Goal: Use online tool/utility: Utilize a website feature to perform a specific function

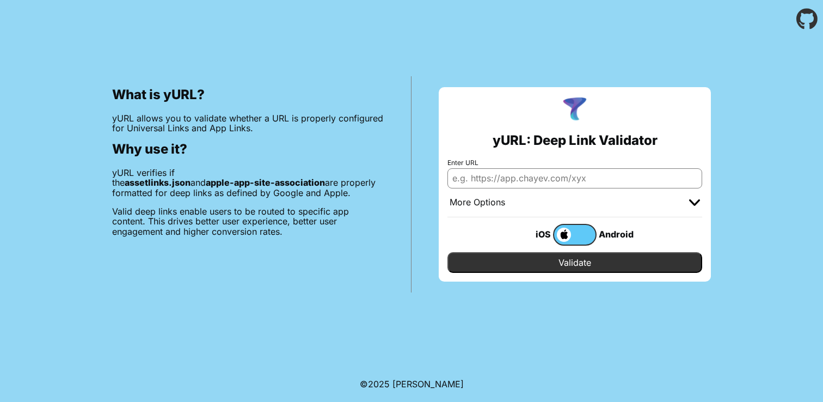
type input "m"
type input "[DOMAIN_NAME]"
click at [447, 252] on input "Validate" at bounding box center [574, 262] width 255 height 21
drag, startPoint x: 177, startPoint y: 76, endPoint x: 300, endPoint y: 250, distance: 213.3
click at [300, 250] on div "What is yURL? yURL allows you to validate whether a URL is properly configured …" at bounding box center [411, 165] width 823 height 254
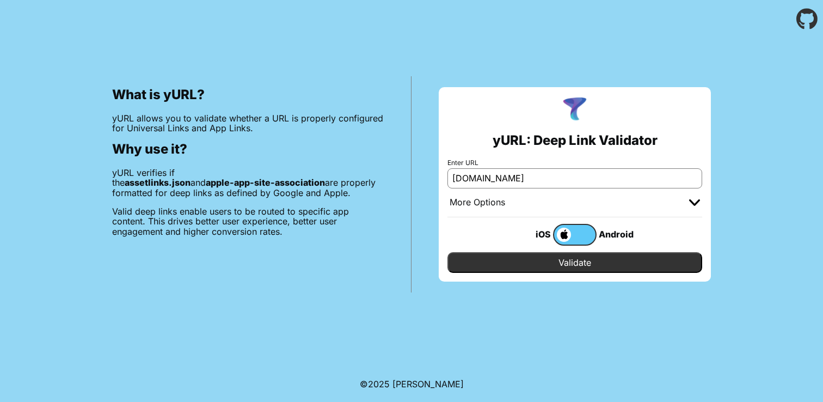
click at [300, 250] on div "What is yURL? yURL allows you to validate whether a URL is properly configured …" at bounding box center [248, 184] width 327 height 216
click at [599, 264] on input "Validate" at bounding box center [574, 262] width 255 height 21
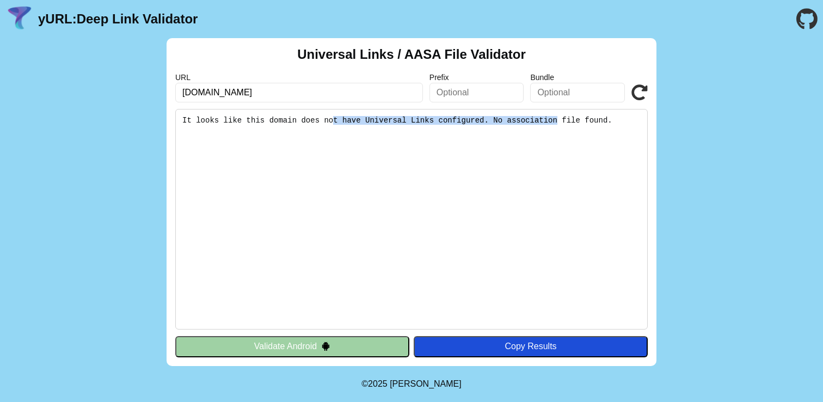
drag, startPoint x: 334, startPoint y: 120, endPoint x: 560, endPoint y: 123, distance: 226.5
click at [560, 123] on pre "It looks like this domain does not have Universal Links configured. No associat…" at bounding box center [411, 219] width 473 height 220
click at [644, 89] on icon at bounding box center [639, 92] width 16 height 16
click at [359, 352] on button "Validate Android" at bounding box center [292, 346] width 234 height 21
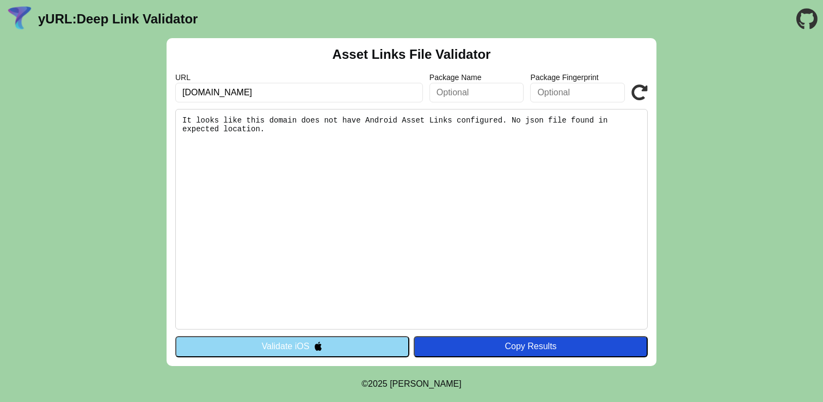
drag, startPoint x: 372, startPoint y: 122, endPoint x: 448, endPoint y: 136, distance: 76.9
click at [448, 136] on pre "It looks like this domain does not have Android Asset Links configured. No json…" at bounding box center [411, 219] width 473 height 220
click at [643, 84] on icon at bounding box center [639, 92] width 16 height 16
click at [671, 102] on div "Asset Links File Validator URL mp.staging.sondersafe.com Package Name Package F…" at bounding box center [411, 202] width 823 height 328
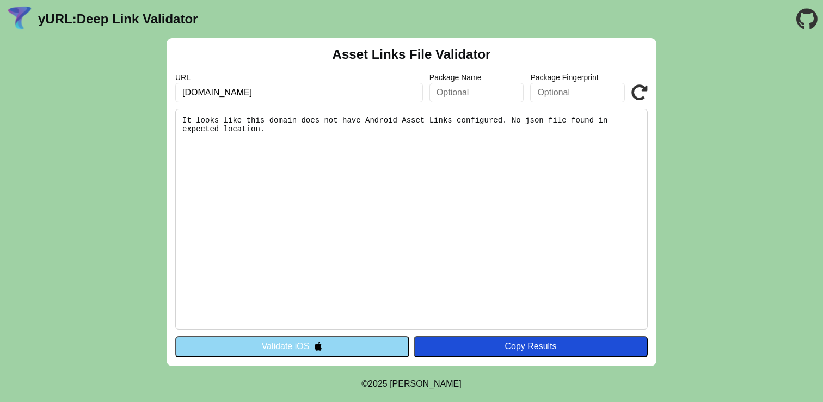
drag, startPoint x: 396, startPoint y: 118, endPoint x: 508, endPoint y: 145, distance: 115.3
click at [508, 145] on pre "It looks like this domain does not have Android Asset Links configured. No json…" at bounding box center [411, 219] width 473 height 220
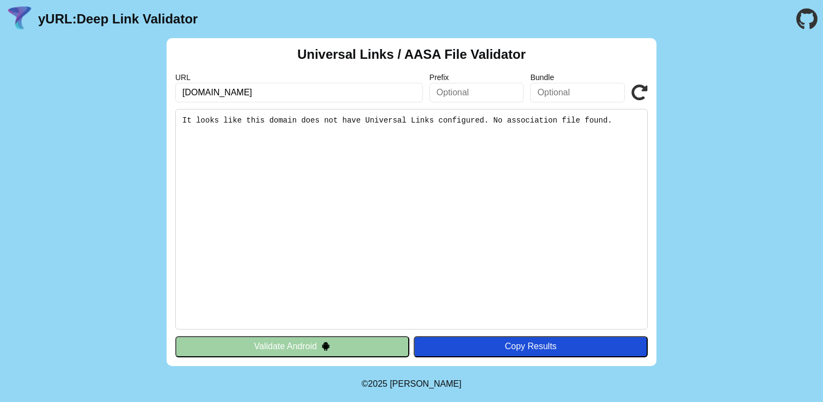
click at [355, 343] on button "Validate Android" at bounding box center [292, 346] width 234 height 21
drag, startPoint x: 329, startPoint y: 90, endPoint x: 170, endPoint y: 91, distance: 159.5
click at [170, 91] on div "Universal Links / AASA File Validator URL mp.staging.sondersafe.com Prefix Bund…" at bounding box center [412, 202] width 490 height 328
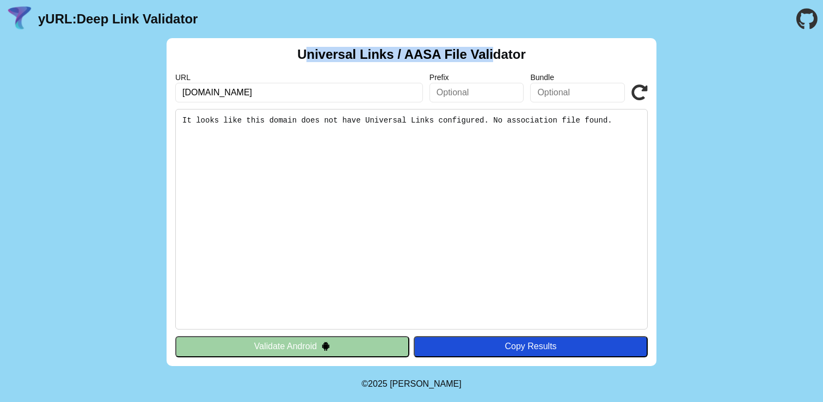
drag, startPoint x: 310, startPoint y: 48, endPoint x: 492, endPoint y: 58, distance: 182.7
click at [492, 58] on h2 "Universal Links / AASA File Validator" at bounding box center [411, 54] width 229 height 15
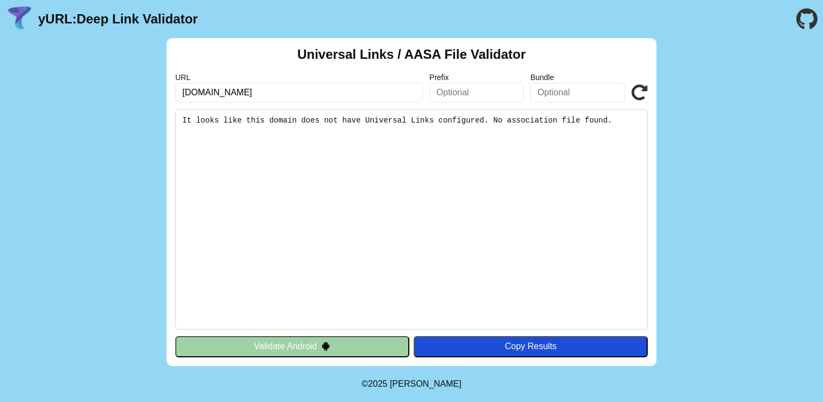
click at [492, 58] on h2 "Universal Links / AASA File Validator" at bounding box center [411, 54] width 229 height 15
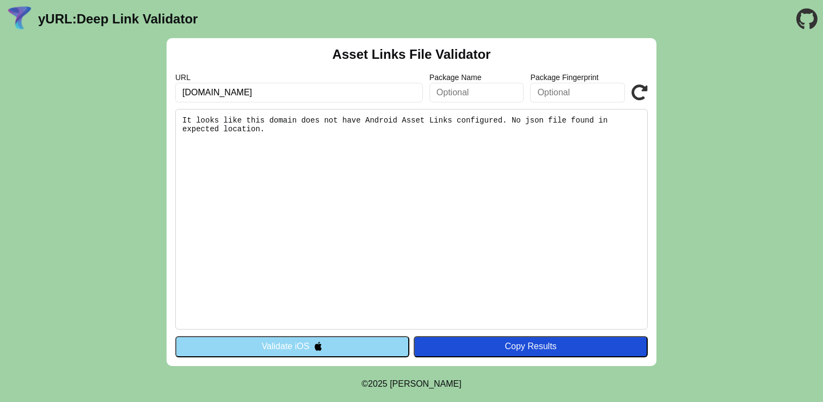
drag, startPoint x: 307, startPoint y: 122, endPoint x: 368, endPoint y: 128, distance: 61.3
click at [368, 128] on pre "It looks like this domain does not have Android Asset Links configured. No json…" at bounding box center [411, 219] width 473 height 220
